Goal: Obtain resource: Download file/media

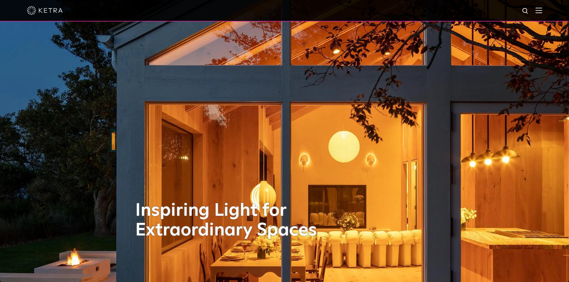
click at [550, 11] on div at bounding box center [284, 11] width 569 height 22
click at [540, 10] on img at bounding box center [539, 10] width 7 height 6
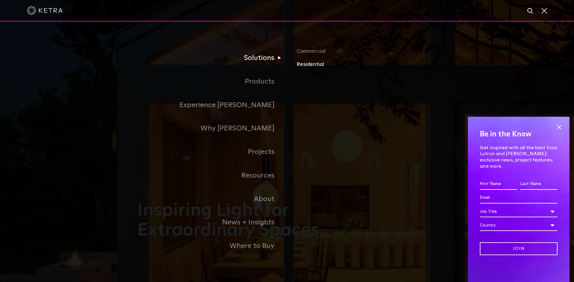
click at [307, 68] on link "Residential" at bounding box center [366, 64] width 140 height 9
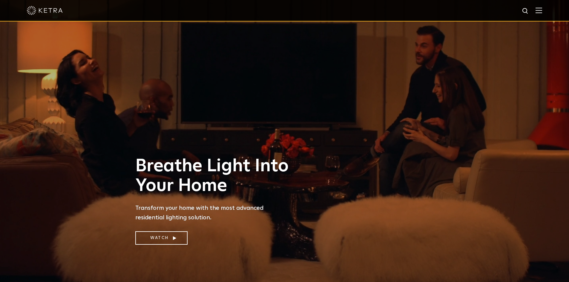
click at [538, 8] on div at bounding box center [284, 10] width 515 height 21
click at [542, 11] on img at bounding box center [539, 10] width 7 height 6
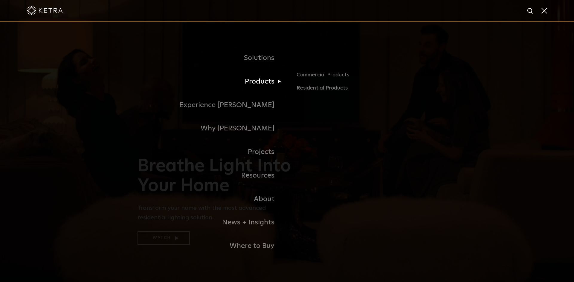
click at [272, 79] on link "Products" at bounding box center [211, 82] width 149 height 24
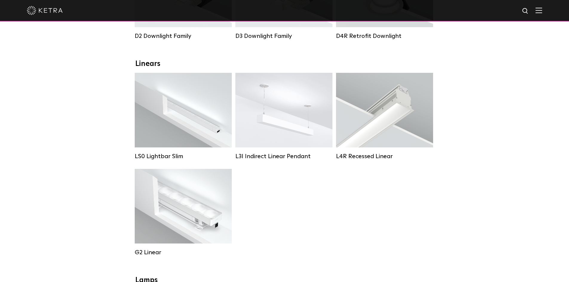
scroll to position [239, 0]
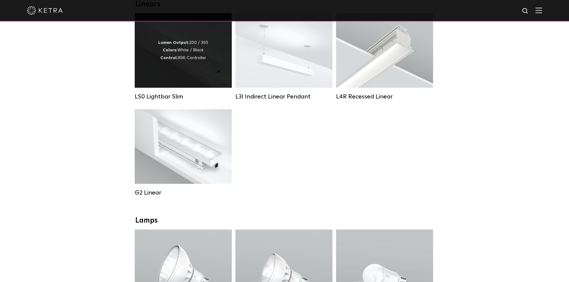
click at [196, 68] on div "Lumen Output: 200 / 350 Colors: White / Black Control: X96 Controller" at bounding box center [183, 50] width 97 height 75
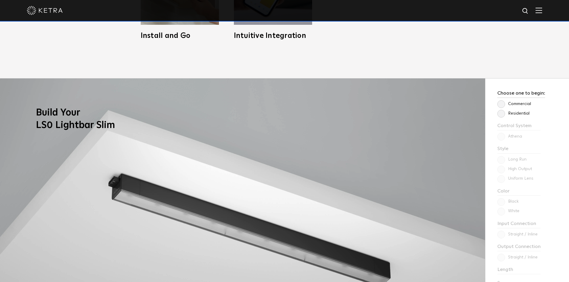
scroll to position [508, 0]
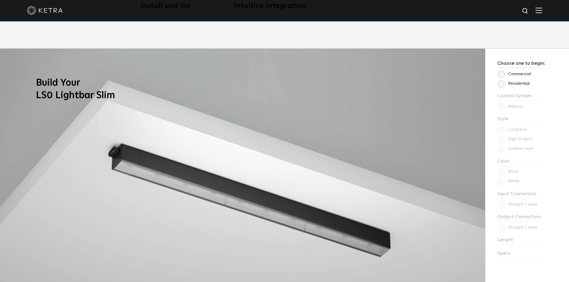
click at [512, 84] on label "Residential" at bounding box center [513, 83] width 32 height 5
click at [0, 0] on input "Residential" at bounding box center [0, 0] width 0 height 0
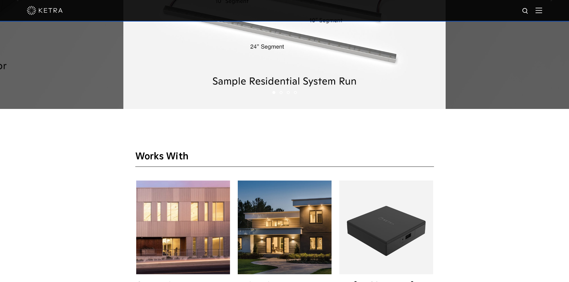
scroll to position [1195, 0]
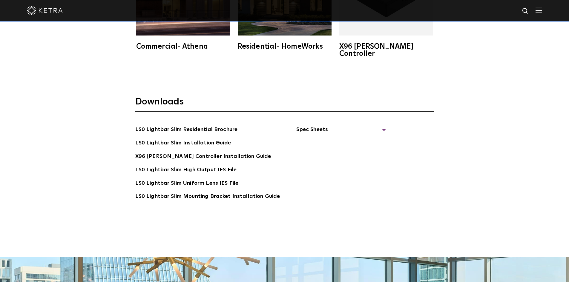
click at [319, 117] on section "Downloads LS0 Lightbar Slim Residential Brochure LS0 Lightbar Slim Installation…" at bounding box center [284, 157] width 299 height 122
click at [318, 125] on span "Spec Sheets" at bounding box center [341, 131] width 90 height 13
click at [329, 139] on link "LS0 Lightbar Slim Spec Sheet" at bounding box center [342, 144] width 77 height 10
